Goal: Navigation & Orientation: Find specific page/section

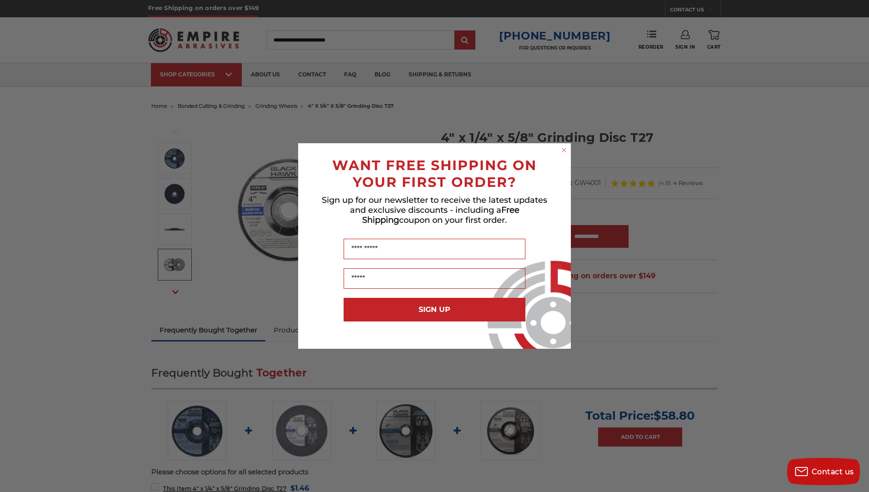
click at [563, 150] on circle "Close dialog" at bounding box center [564, 150] width 9 height 9
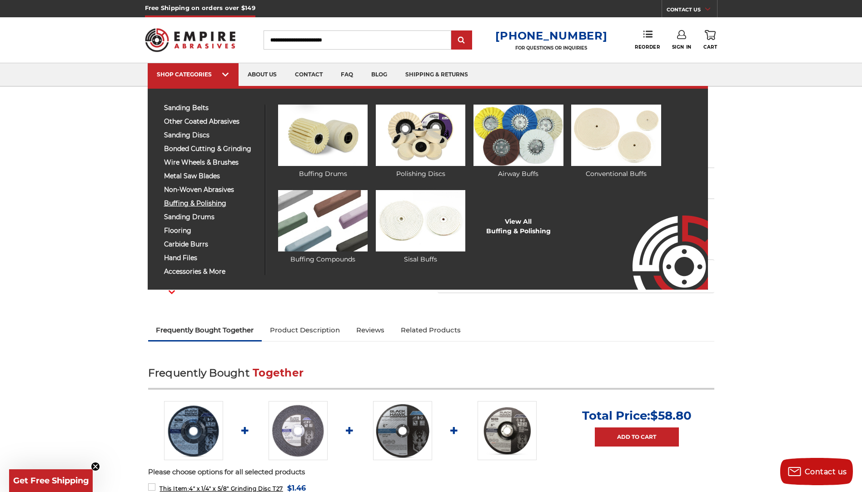
click at [200, 201] on span "buffing & polishing" at bounding box center [211, 203] width 94 height 7
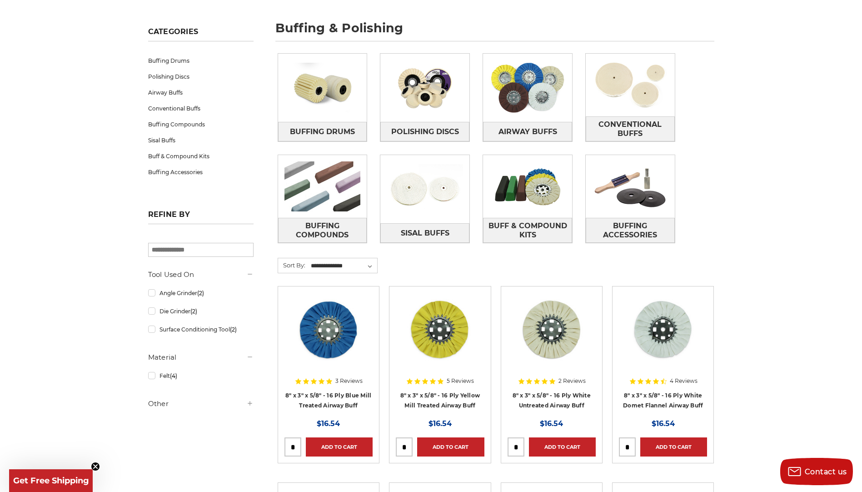
scroll to position [136, 0]
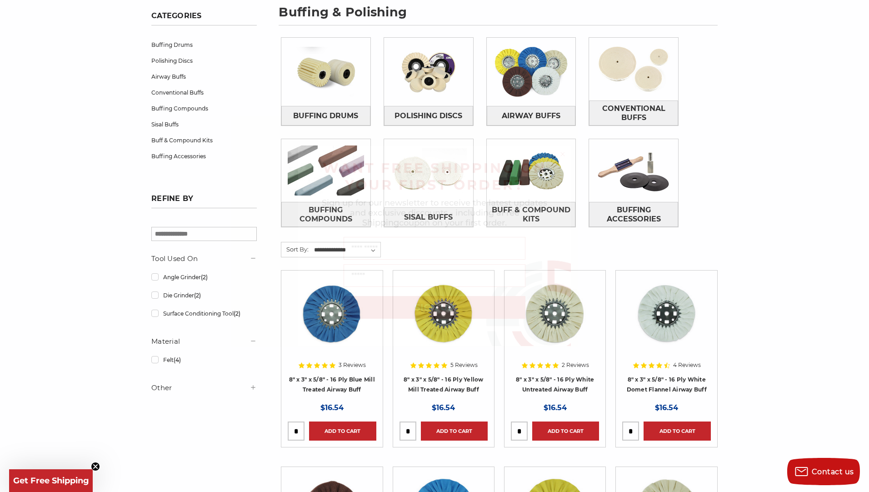
click at [563, 152] on circle "Close dialog" at bounding box center [563, 154] width 9 height 9
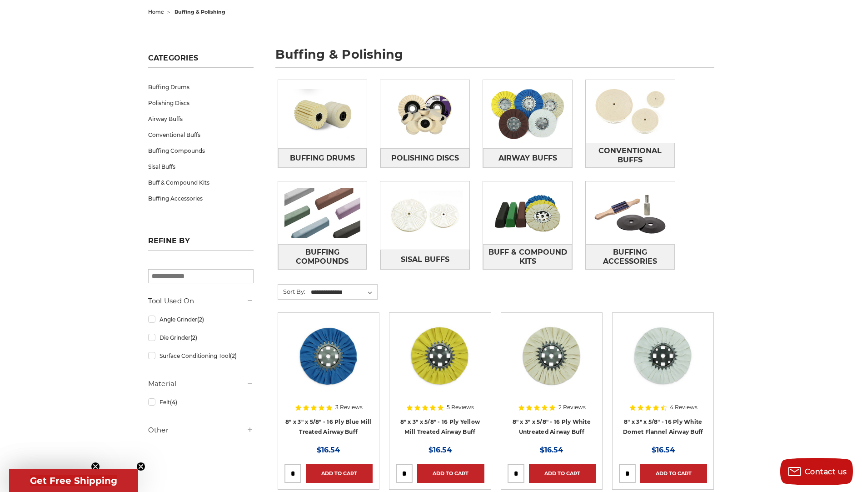
scroll to position [0, 0]
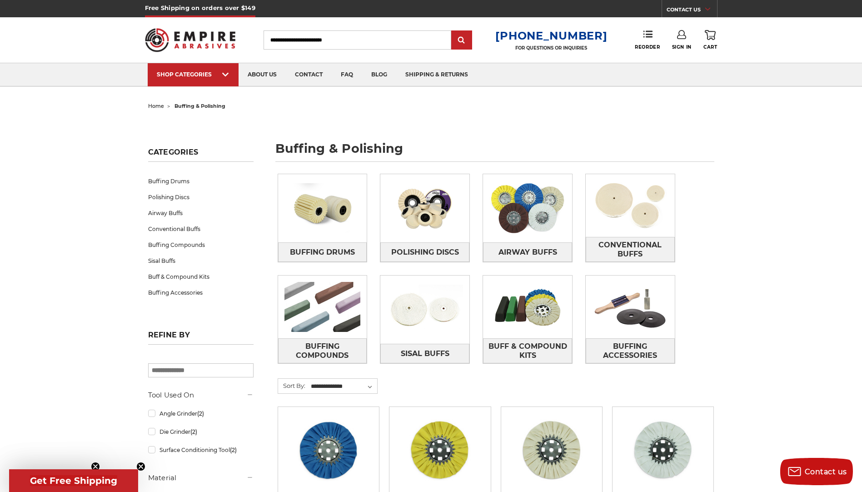
click at [156, 107] on span "home" at bounding box center [156, 106] width 16 height 6
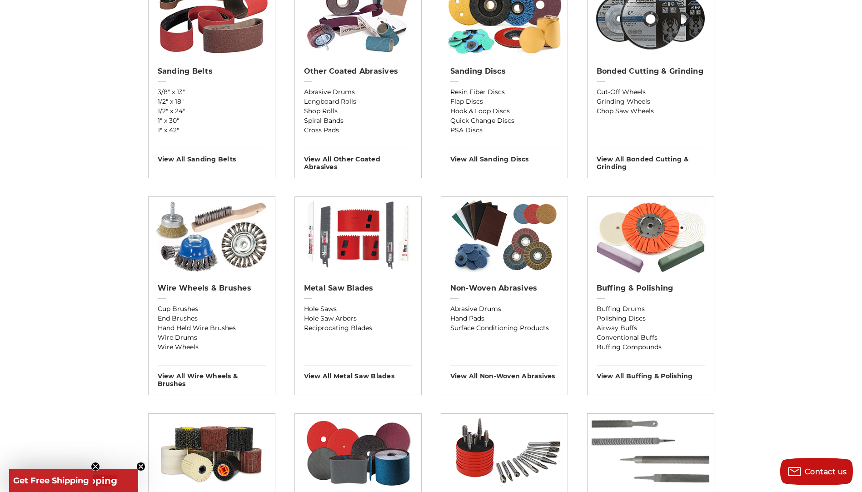
scroll to position [455, 0]
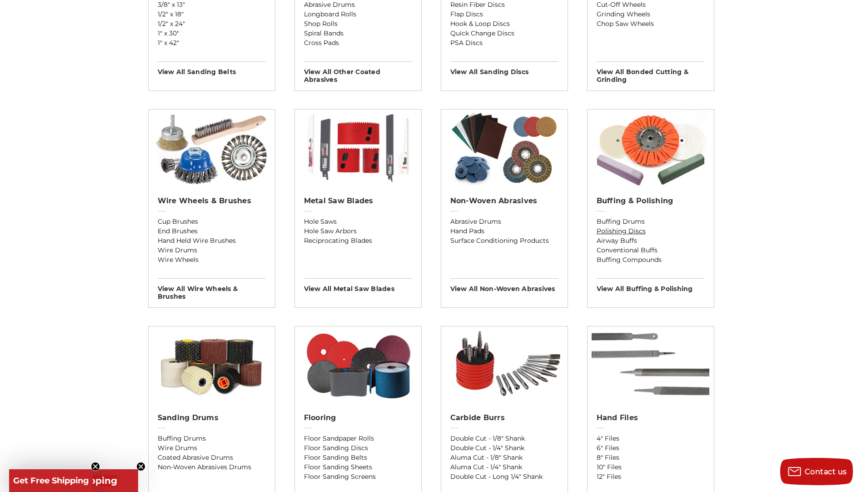
click at [616, 231] on link "Polishing Discs" at bounding box center [651, 231] width 108 height 10
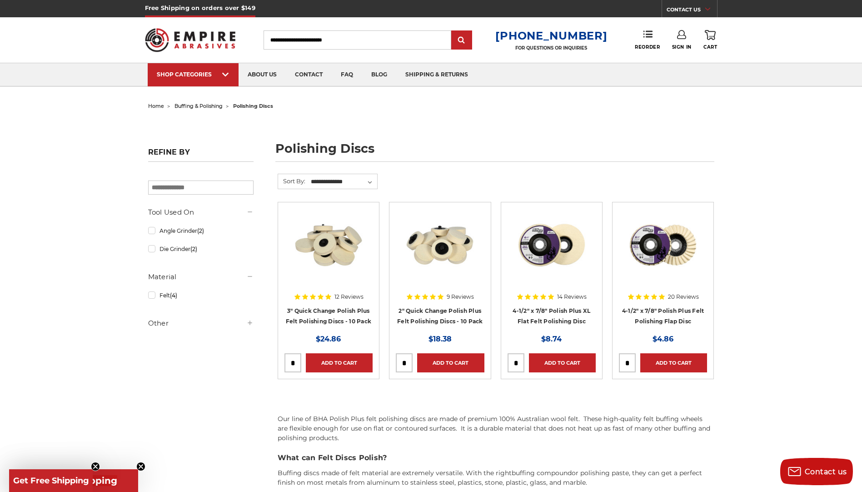
click at [201, 105] on span "buffing & polishing" at bounding box center [199, 106] width 48 height 6
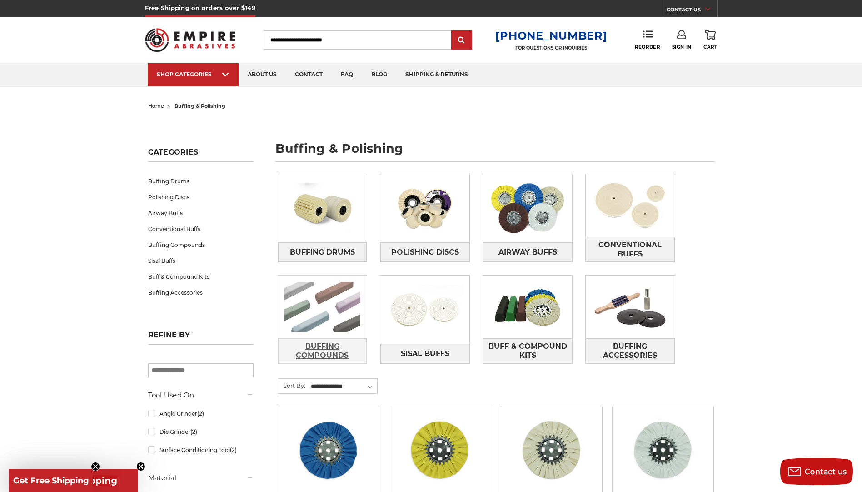
click at [322, 346] on span "Buffing Compounds" at bounding box center [323, 351] width 88 height 25
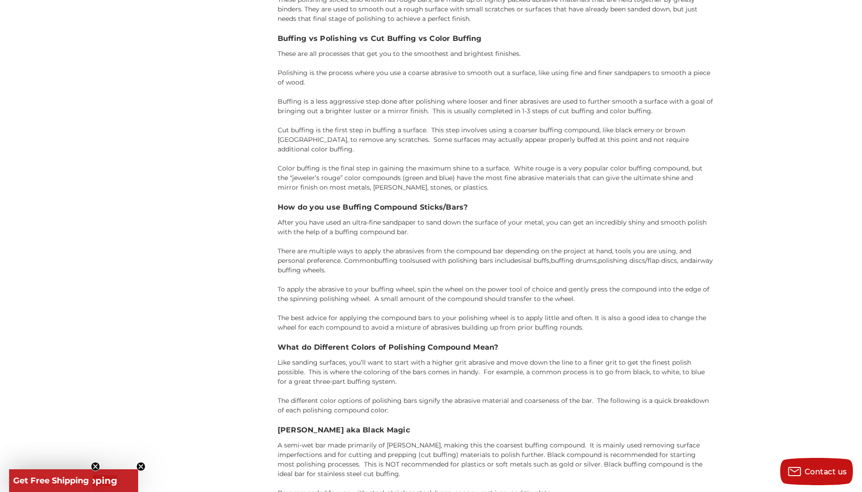
scroll to position [1046, 0]
